Goal: Information Seeking & Learning: Learn about a topic

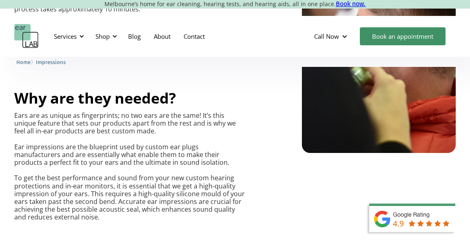
scroll to position [529, 0]
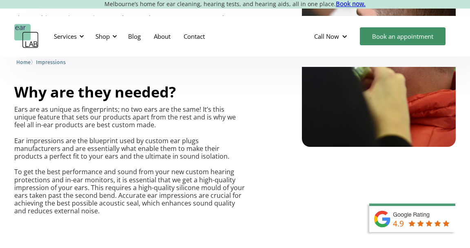
click at [221, 125] on p "Ears are as unique as fingerprints; no two ears are the same! It’s this unique …" at bounding box center [129, 161] width 231 height 110
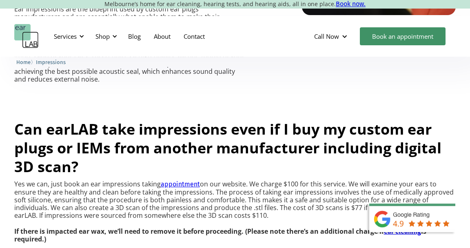
scroll to position [661, 0]
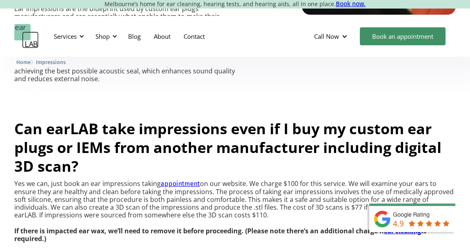
click at [175, 115] on div "Can earLAB take impressions even if I buy my custom ear plugs or IEMs from anot…" at bounding box center [235, 243] width 442 height 272
click at [79, 37] on div at bounding box center [82, 36] width 6 height 6
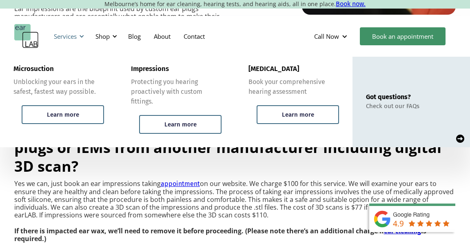
click at [79, 36] on div at bounding box center [82, 36] width 6 height 6
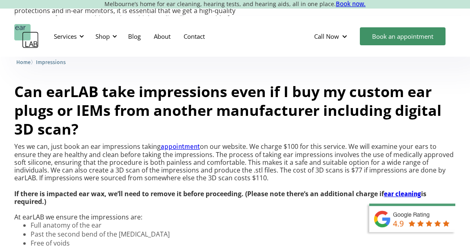
scroll to position [706, 0]
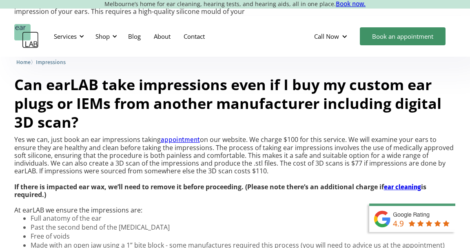
click at [313, 120] on h2 "Can earLAB take impressions even if I buy my custom ear plugs or IEMs from anot…" at bounding box center [235, 104] width 442 height 56
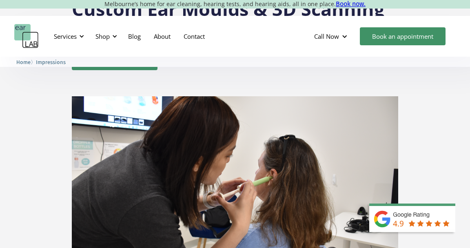
scroll to position [0, 0]
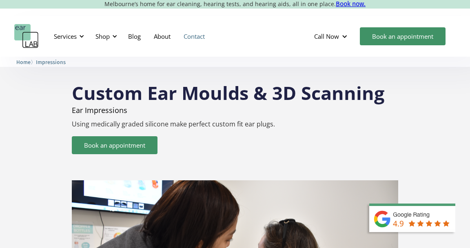
click at [197, 42] on link "Contact" at bounding box center [194, 36] width 34 height 24
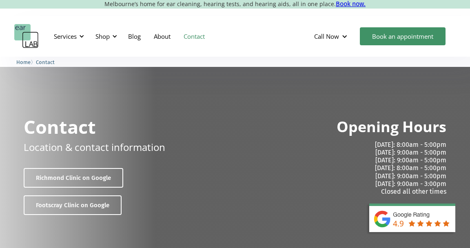
drag, startPoint x: 217, startPoint y: 200, endPoint x: 223, endPoint y: 71, distance: 129.1
click at [167, 38] on link "About" at bounding box center [162, 36] width 30 height 24
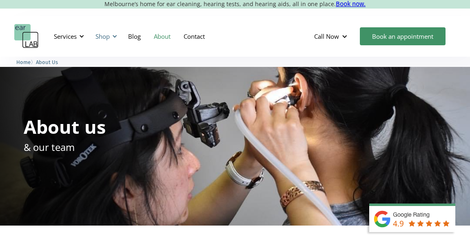
click at [103, 38] on div "Shop" at bounding box center [103, 36] width 14 height 8
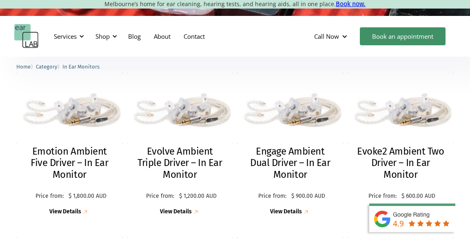
scroll to position [220, 0]
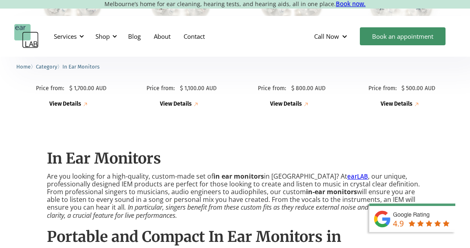
drag, startPoint x: 195, startPoint y: 105, endPoint x: 193, endPoint y: 109, distance: 4.4
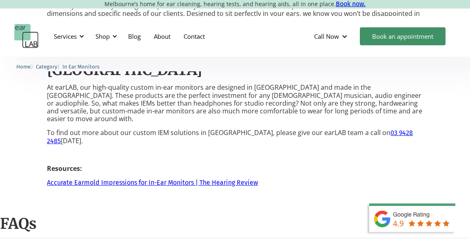
scroll to position [1323, 0]
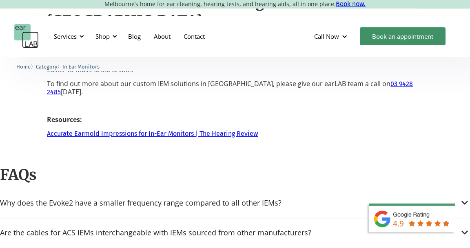
drag, startPoint x: 293, startPoint y: 134, endPoint x: 244, endPoint y: 137, distance: 49.5
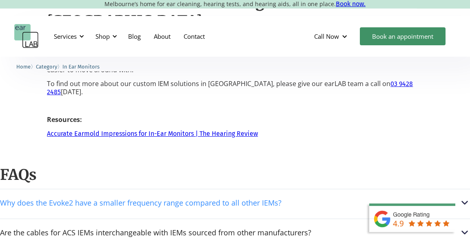
scroll to position [1354, 0]
click at [283, 197] on div "Why does the Evoke2 have a smaller frequency range compared to all other IEMs?" at bounding box center [235, 202] width 470 height 11
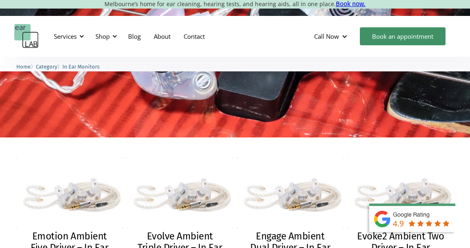
scroll to position [0, 0]
